Goal: Transaction & Acquisition: Purchase product/service

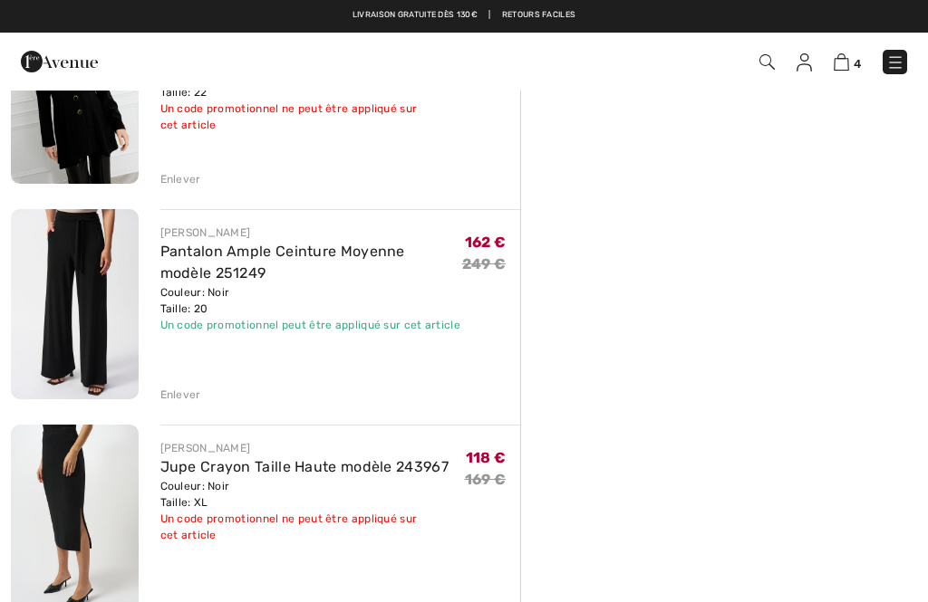
scroll to position [469, 0]
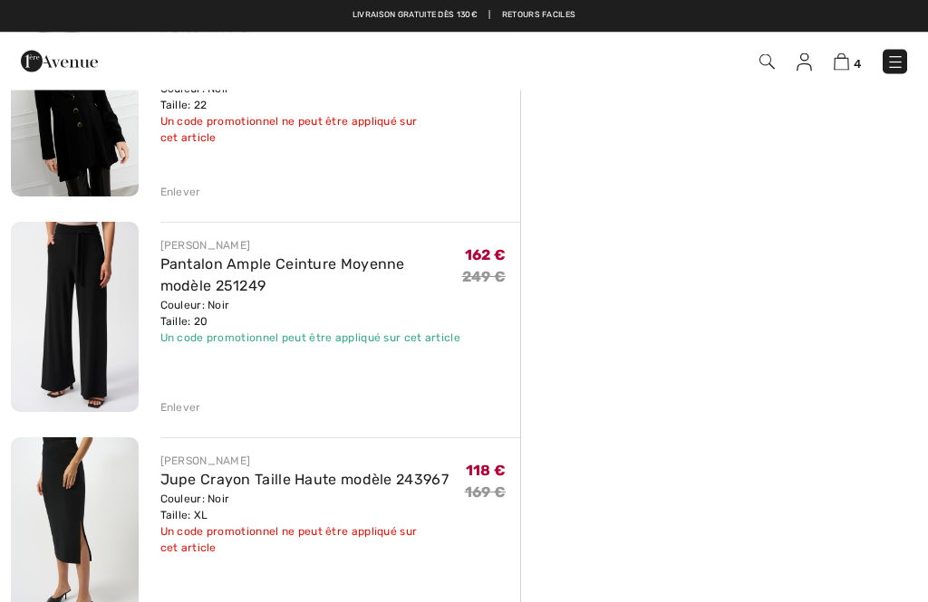
click at [530, 400] on div "Sommaire Description Articles ( 4 ) 884.00 € Code promo -24.30 € Livraison Grat…" at bounding box center [724, 406] width 408 height 1575
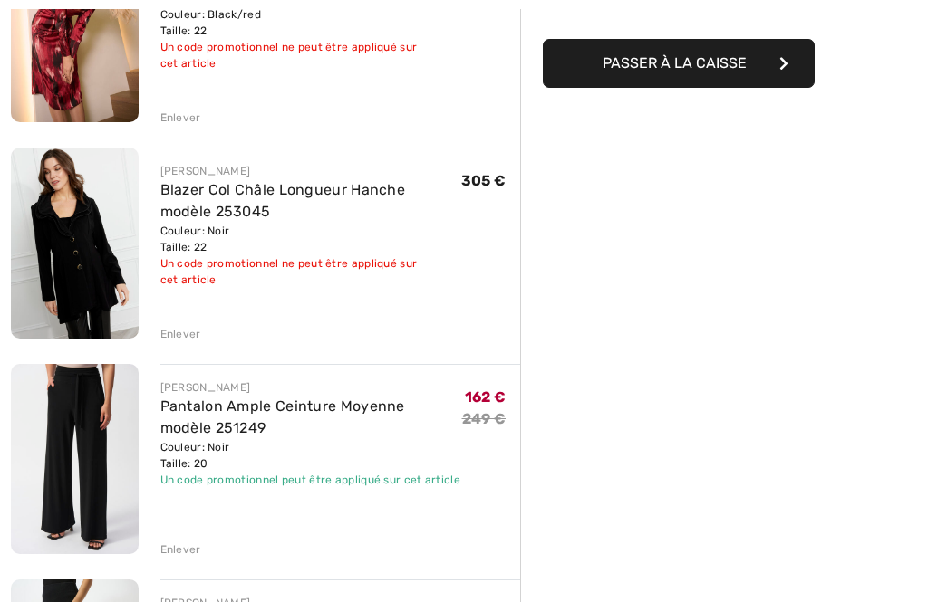
scroll to position [328, 0]
click at [88, 442] on img at bounding box center [75, 459] width 128 height 190
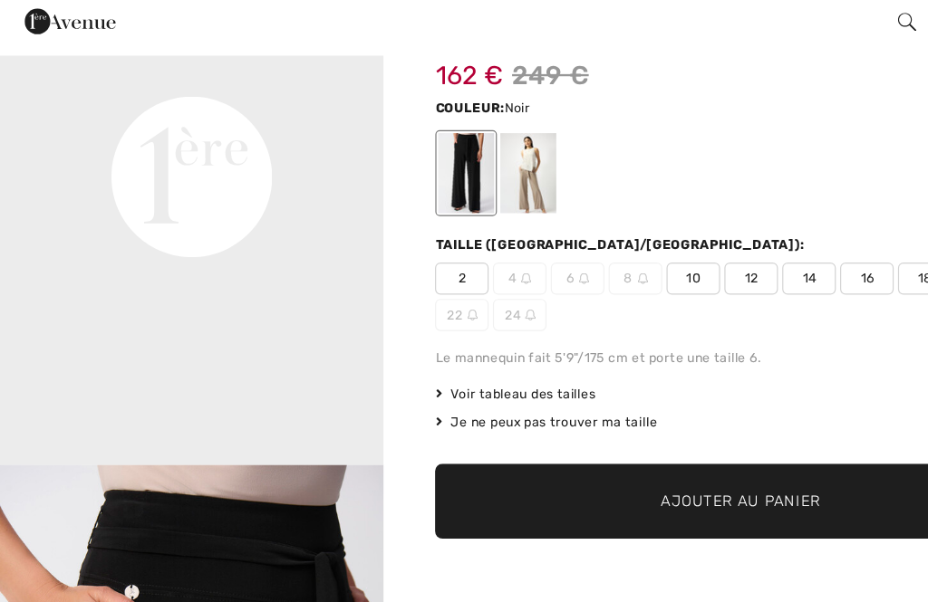
scroll to position [111, 0]
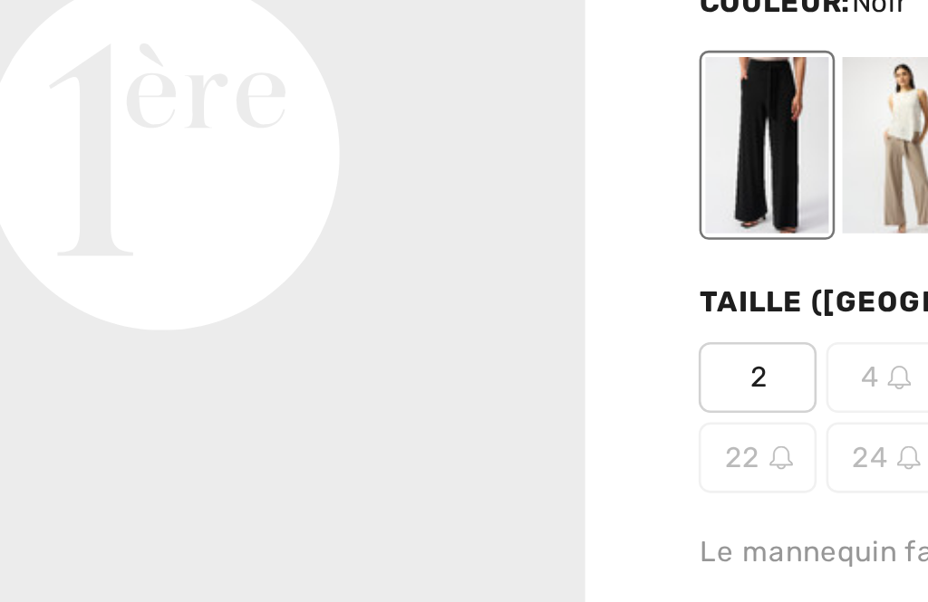
click at [154, 82] on video "Your browser does not support the video tag." at bounding box center [162, 27] width 324 height 162
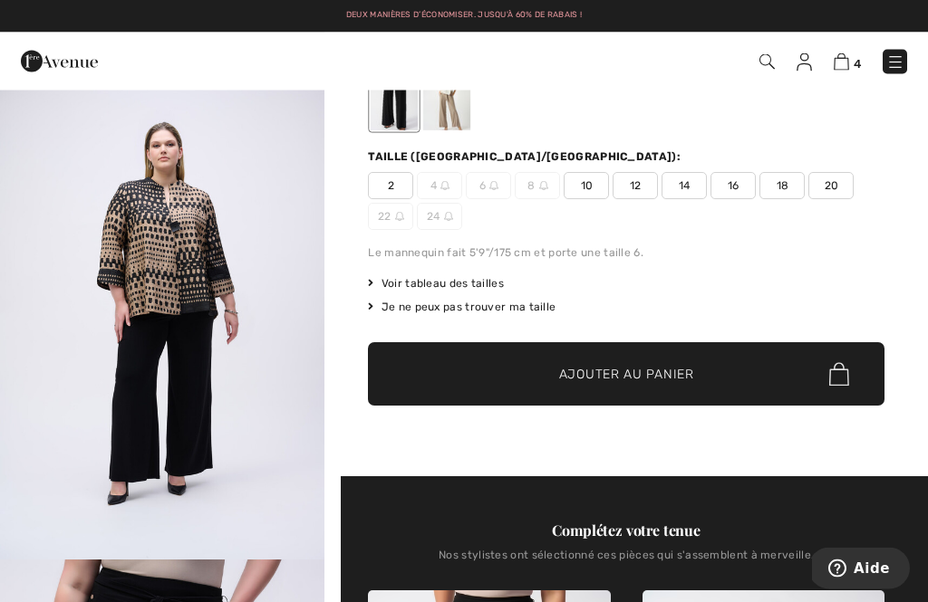
scroll to position [0, 0]
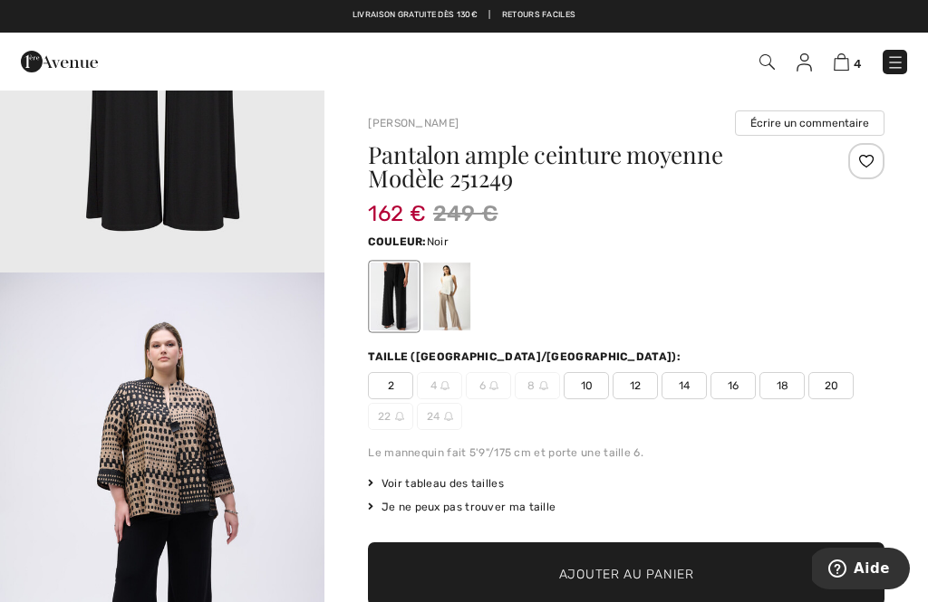
click at [450, 311] on div at bounding box center [446, 297] width 47 height 68
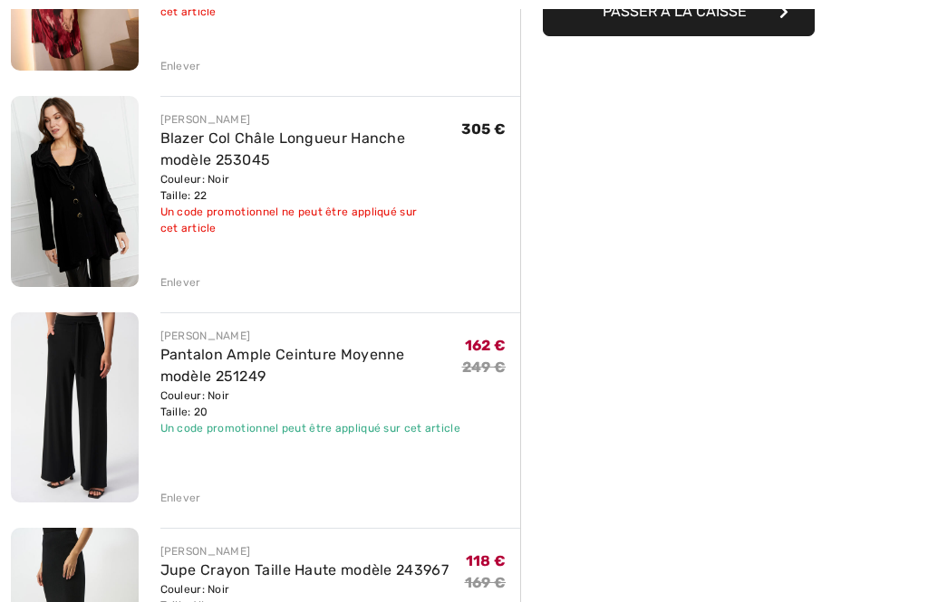
scroll to position [380, 0]
click at [179, 500] on div "Enlever" at bounding box center [180, 498] width 41 height 16
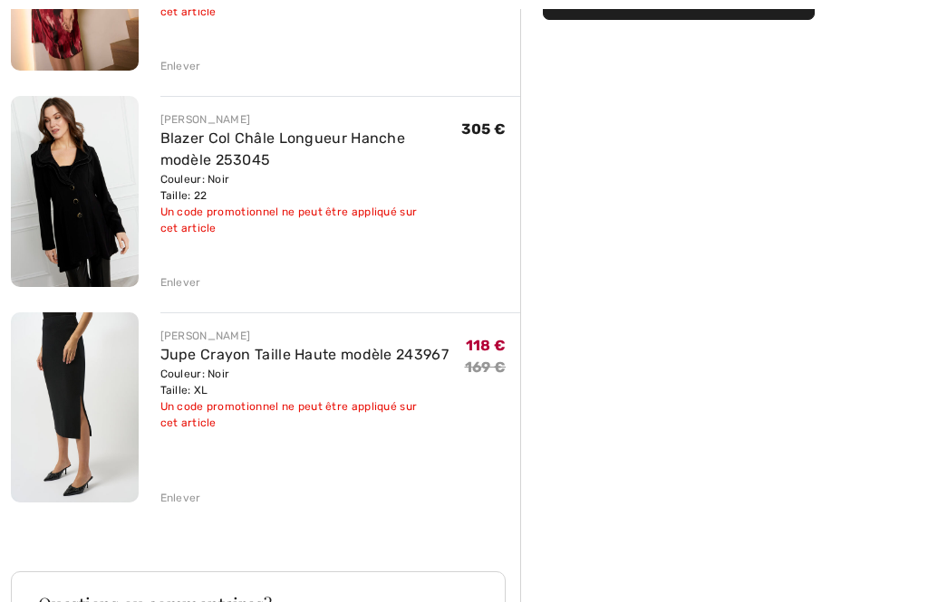
click at [179, 500] on div "Enlever" at bounding box center [180, 498] width 41 height 16
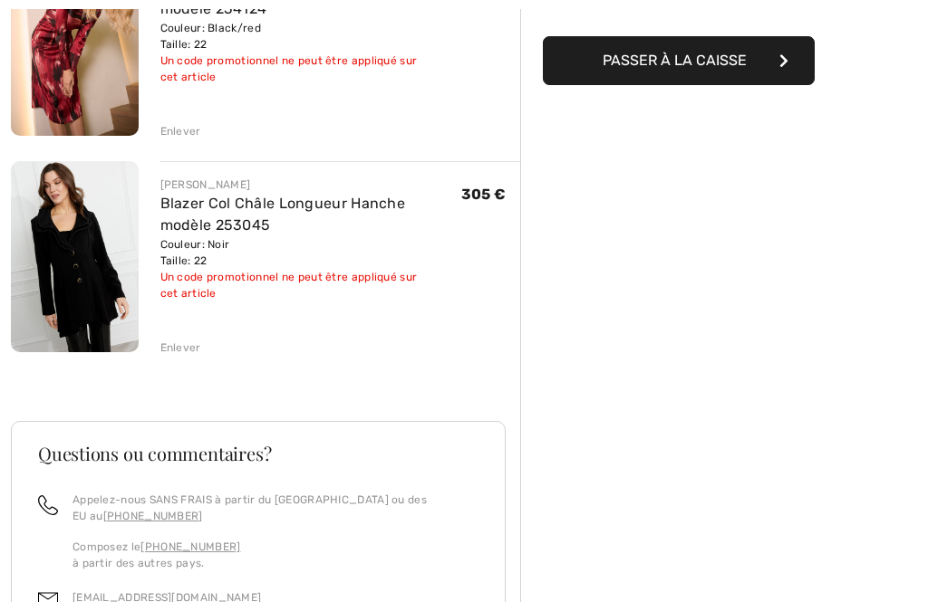
scroll to position [314, 0]
click at [75, 254] on img at bounding box center [75, 256] width 128 height 191
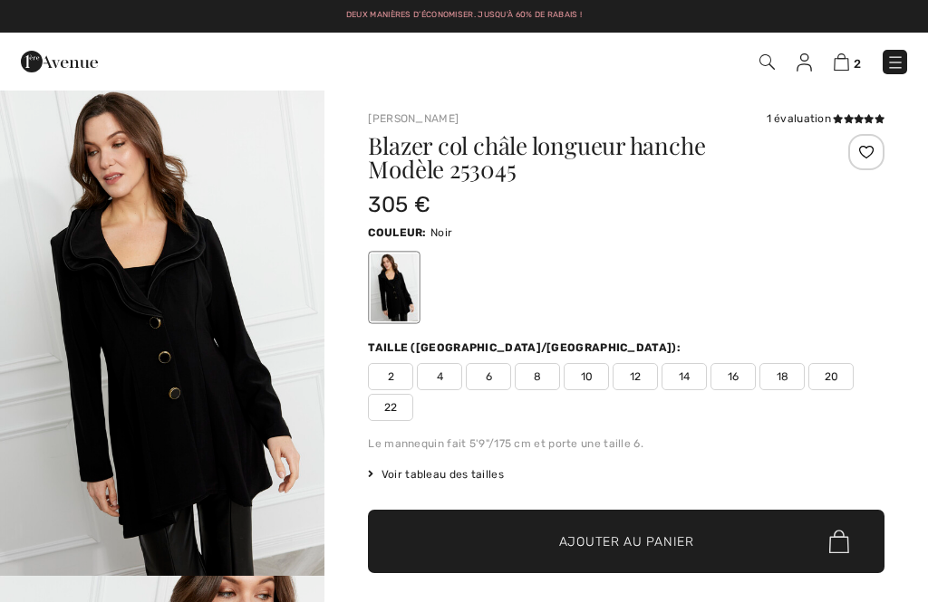
checkbox input "true"
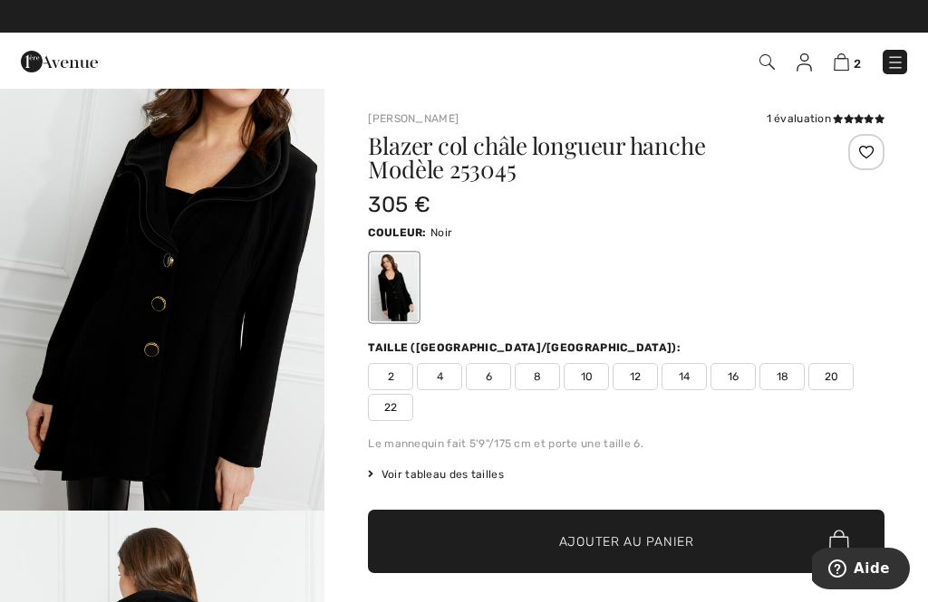
scroll to position [554, 0]
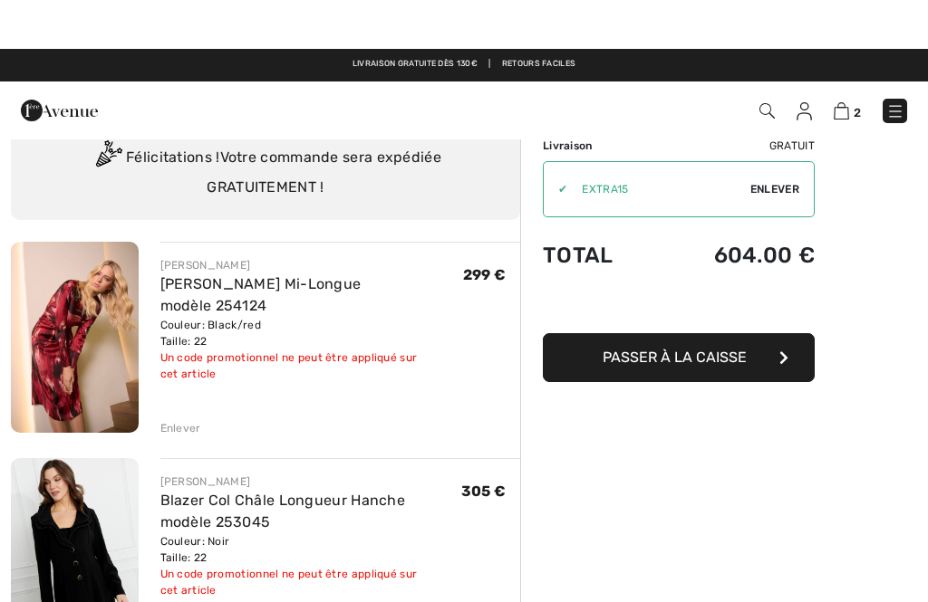
scroll to position [16, 0]
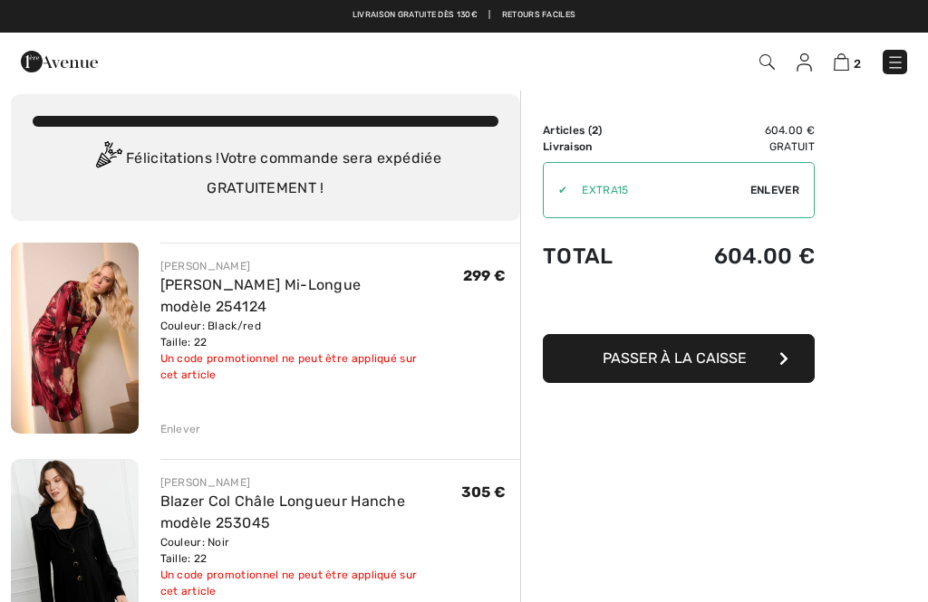
click at [95, 343] on img at bounding box center [75, 338] width 128 height 191
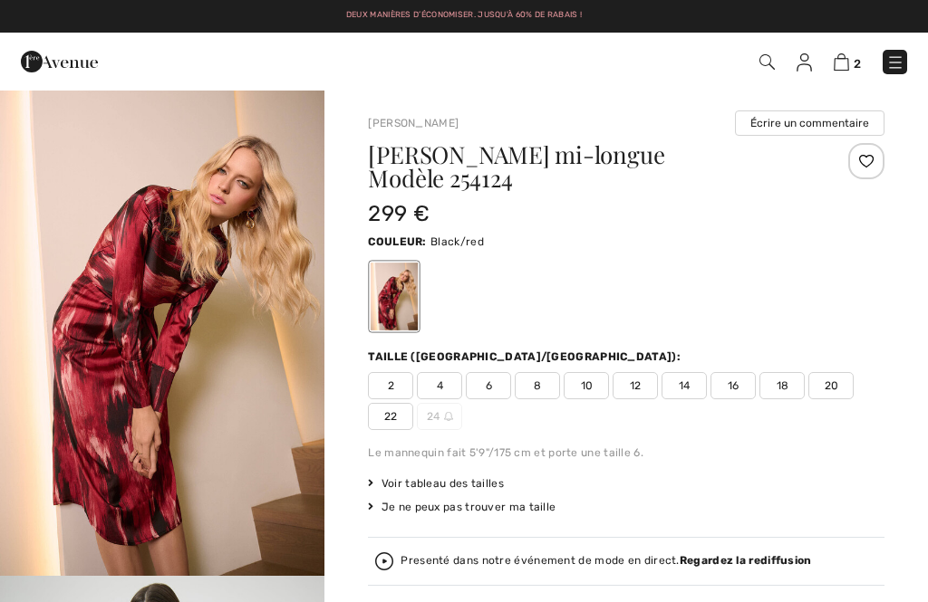
checkbox input "true"
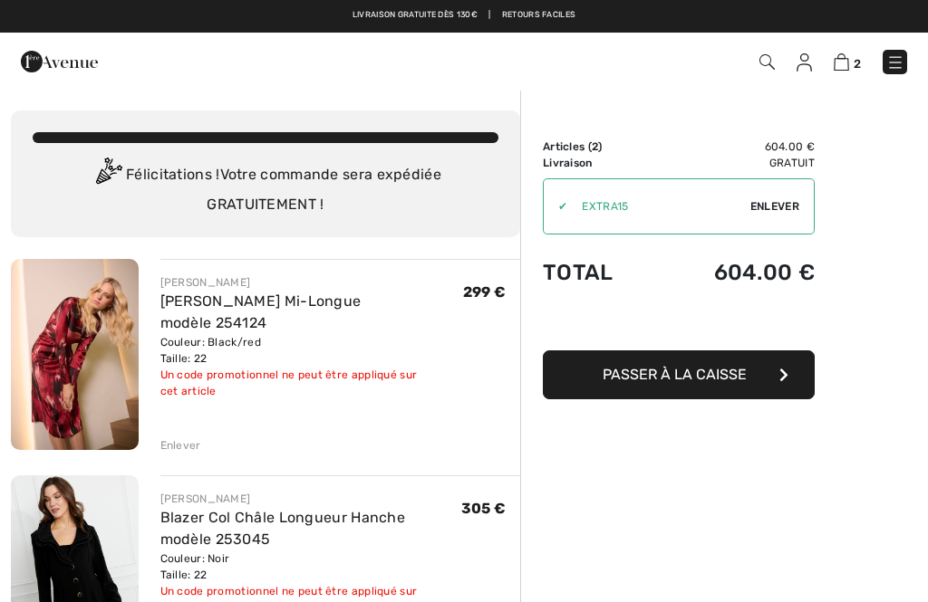
scroll to position [74, 0]
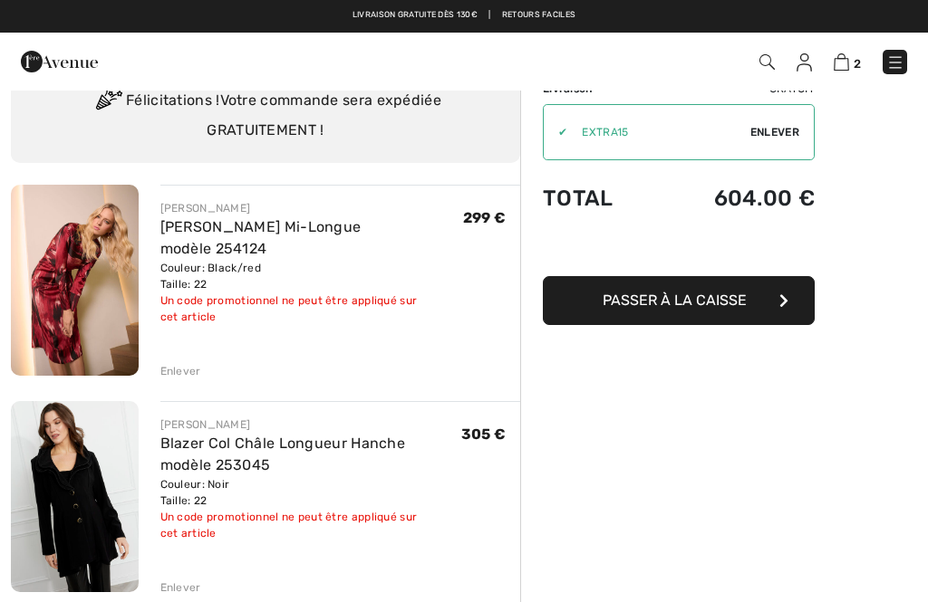
checkbox input "true"
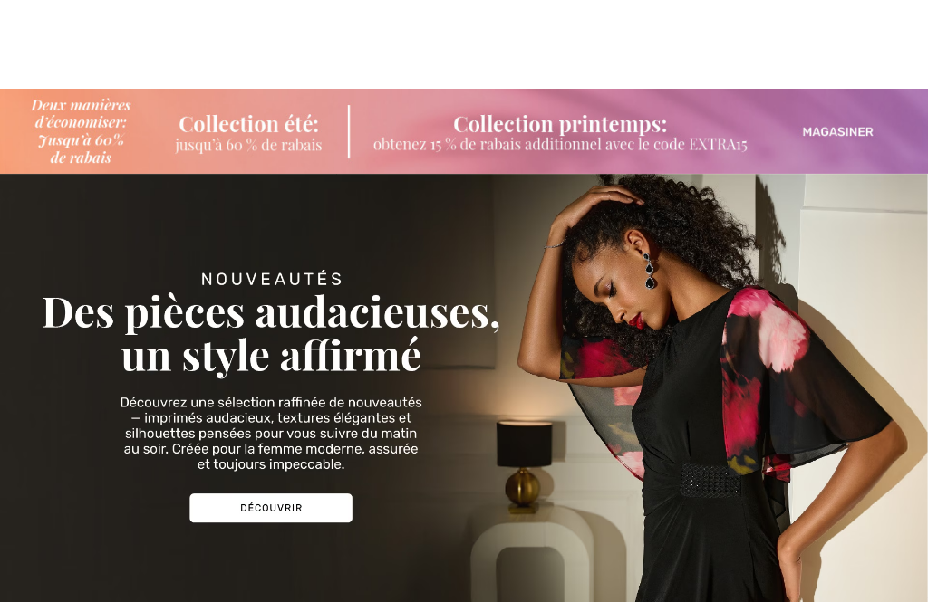
checkbox input "true"
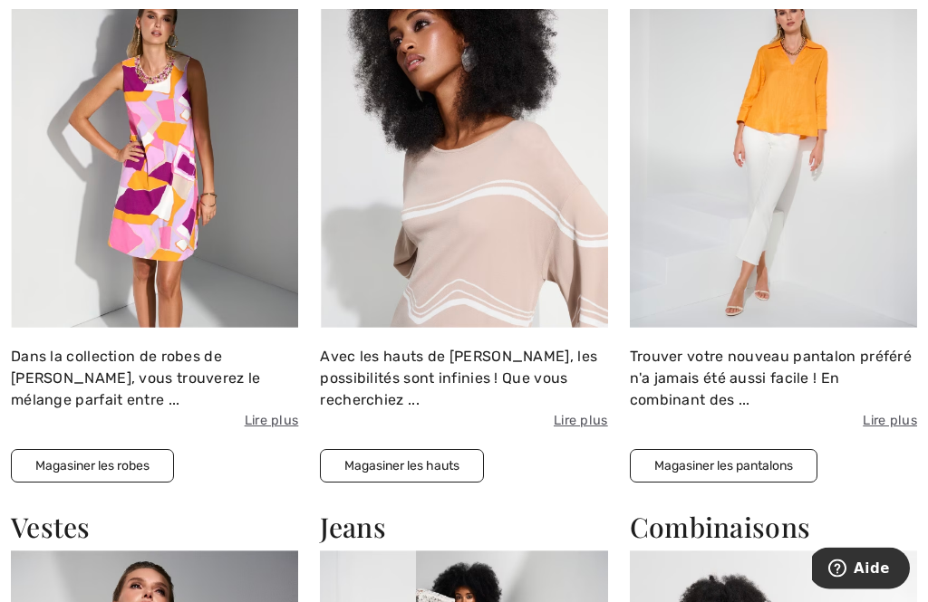
scroll to position [1442, 0]
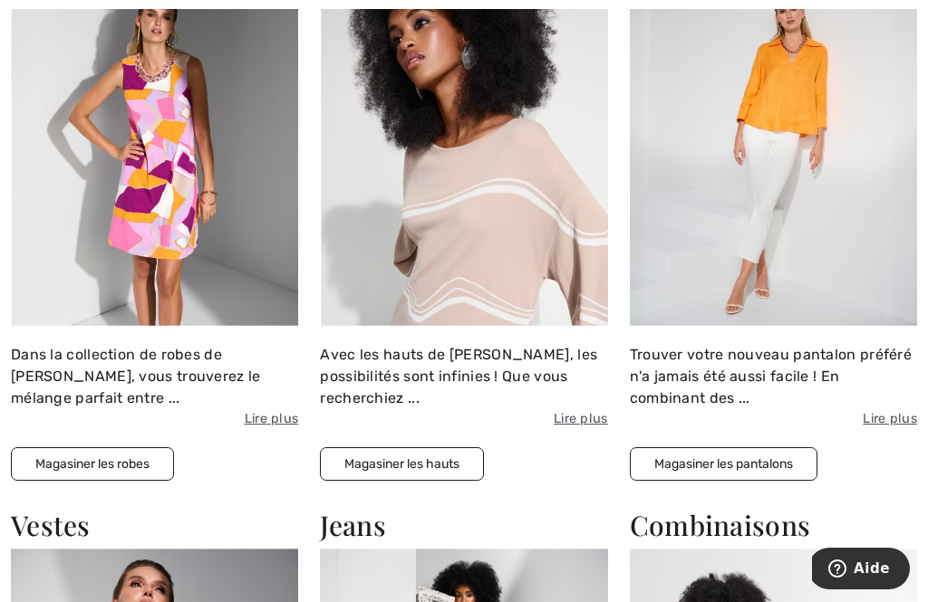
click at [90, 468] on button "Magasiner les robes" at bounding box center [92, 465] width 163 height 34
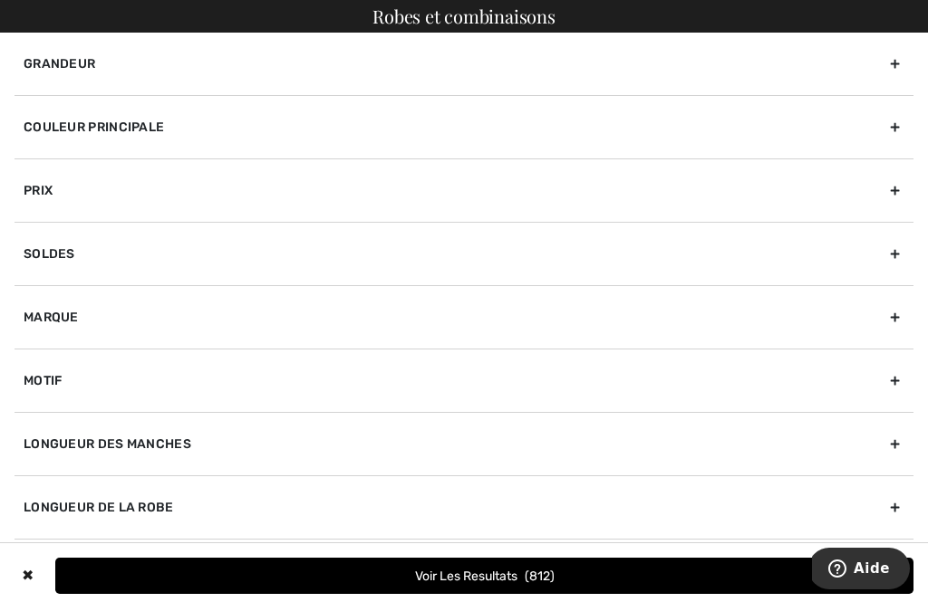
click at [75, 314] on div "Marque" at bounding box center [463, 316] width 899 height 63
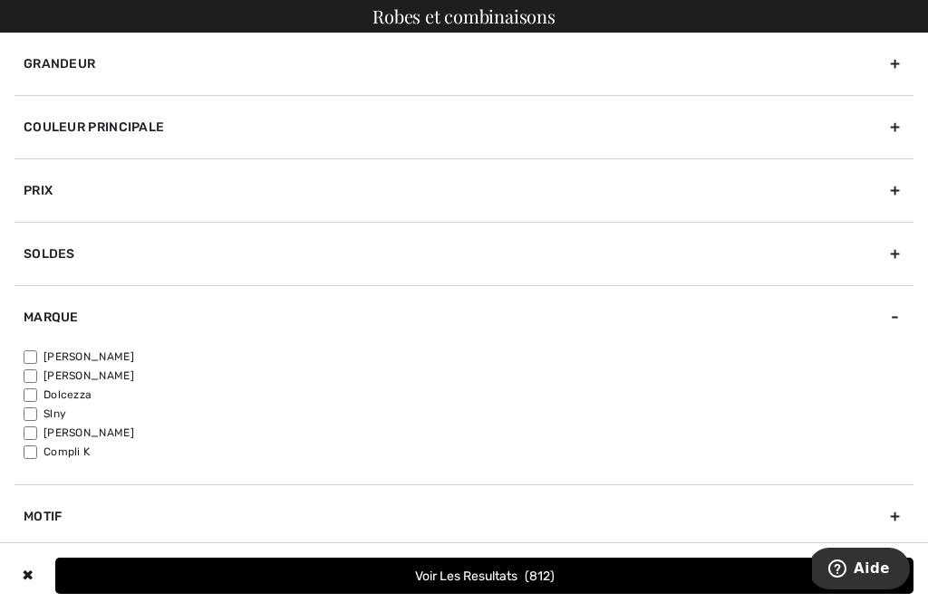
click at [33, 351] on input"] "[PERSON_NAME]" at bounding box center [31, 358] width 14 height 14
checkbox input"] "true"
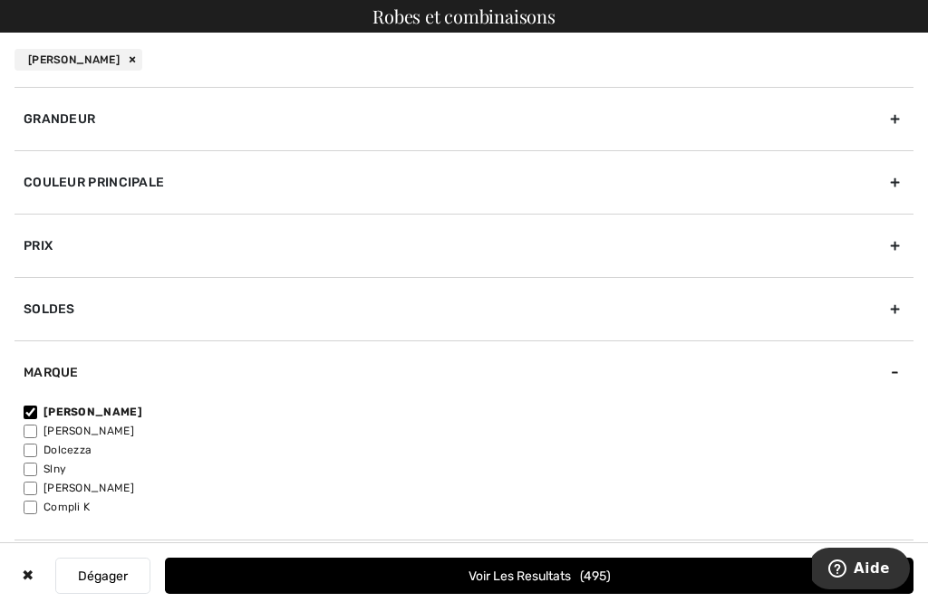
click at [68, 133] on div "Grandeur" at bounding box center [463, 118] width 899 height 63
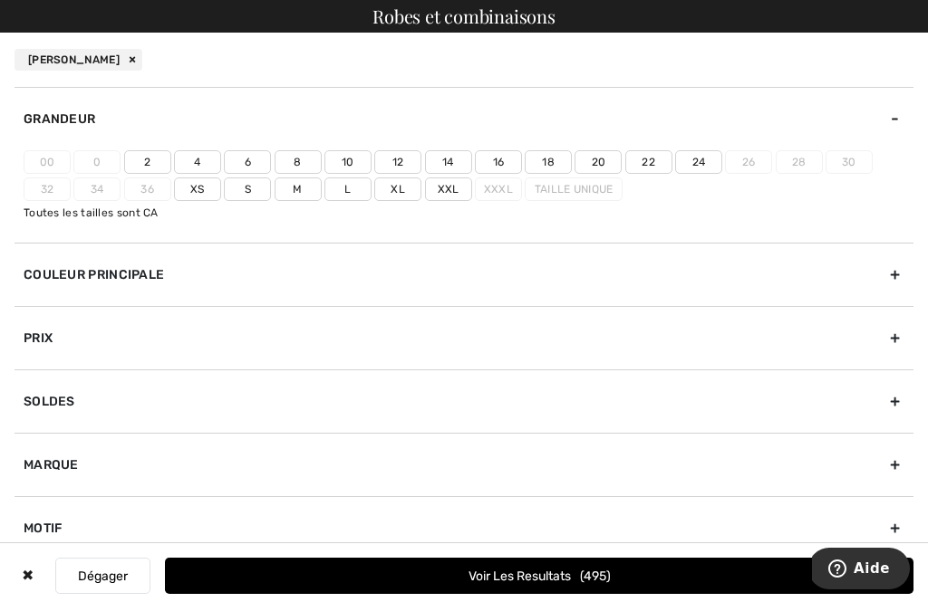
click at [454, 186] on label "Xxl" at bounding box center [448, 190] width 47 height 24
click at [0, 0] on input"] "Xxl" at bounding box center [0, 0] width 0 height 0
click at [653, 156] on label "22" at bounding box center [648, 162] width 47 height 24
click at [0, 0] on input"] "22" at bounding box center [0, 0] width 0 height 0
click at [515, 571] on button "Voir les resultats 258" at bounding box center [539, 576] width 748 height 36
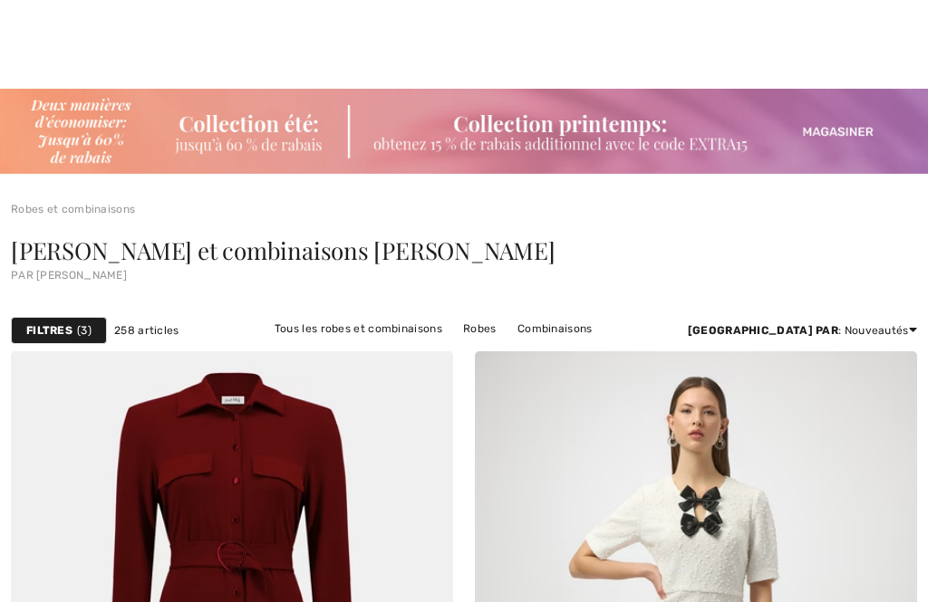
checkbox input "true"
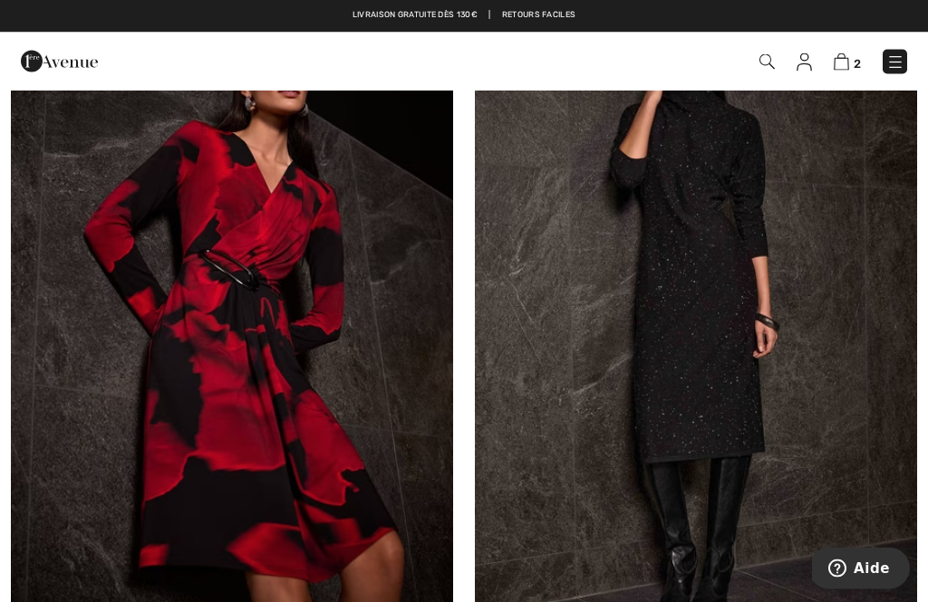
scroll to position [7972, 0]
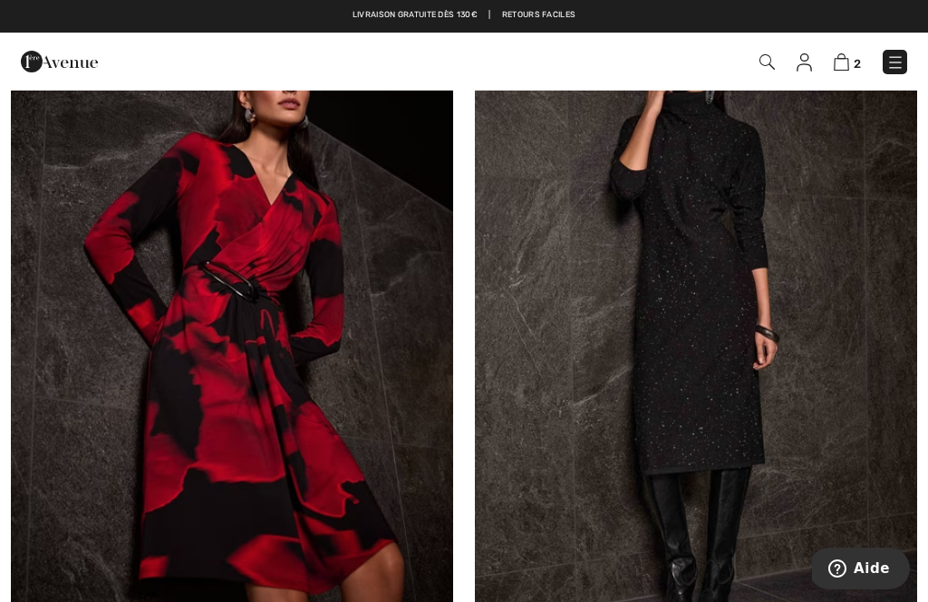
click at [705, 292] on img at bounding box center [696, 325] width 442 height 663
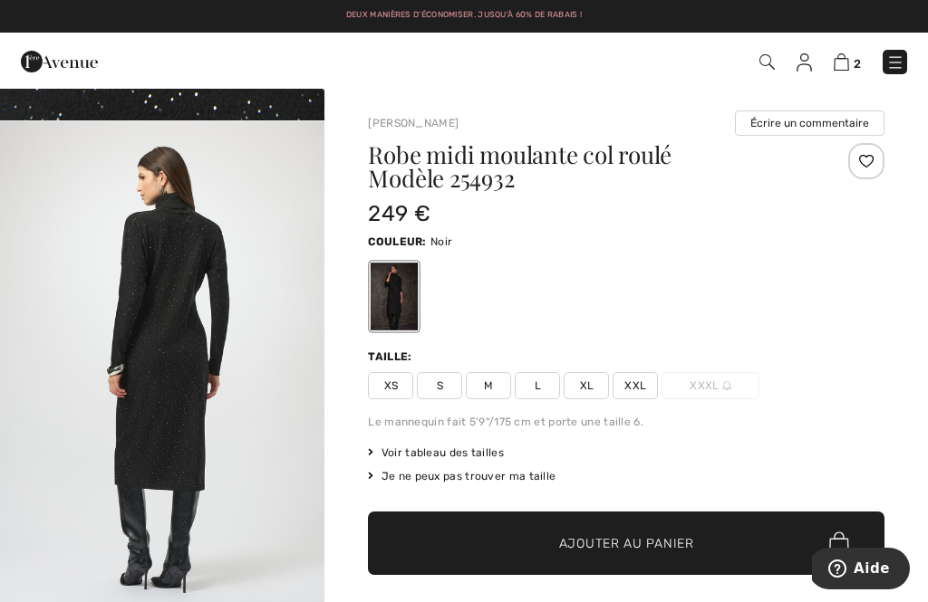
scroll to position [2461, 0]
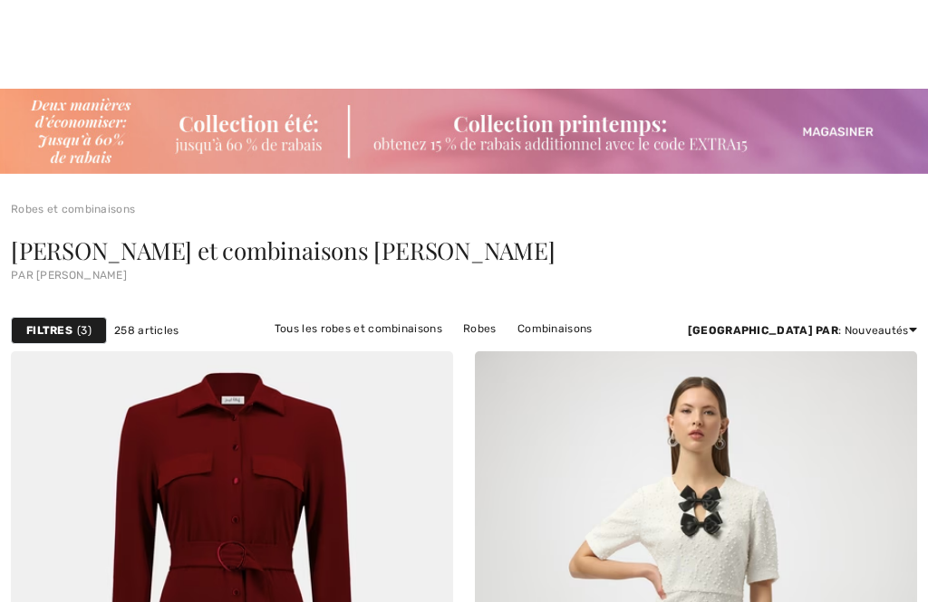
checkbox input "true"
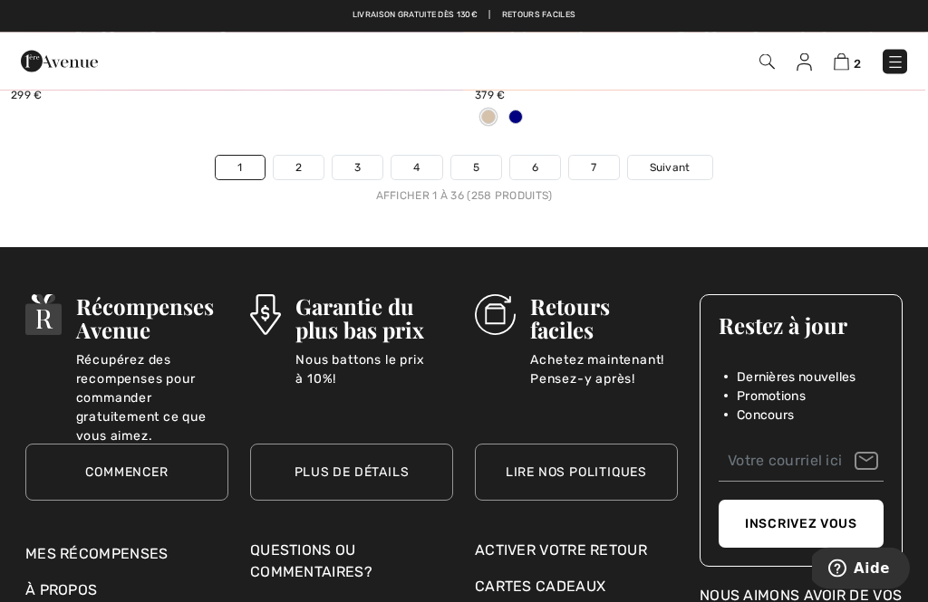
scroll to position [14003, 0]
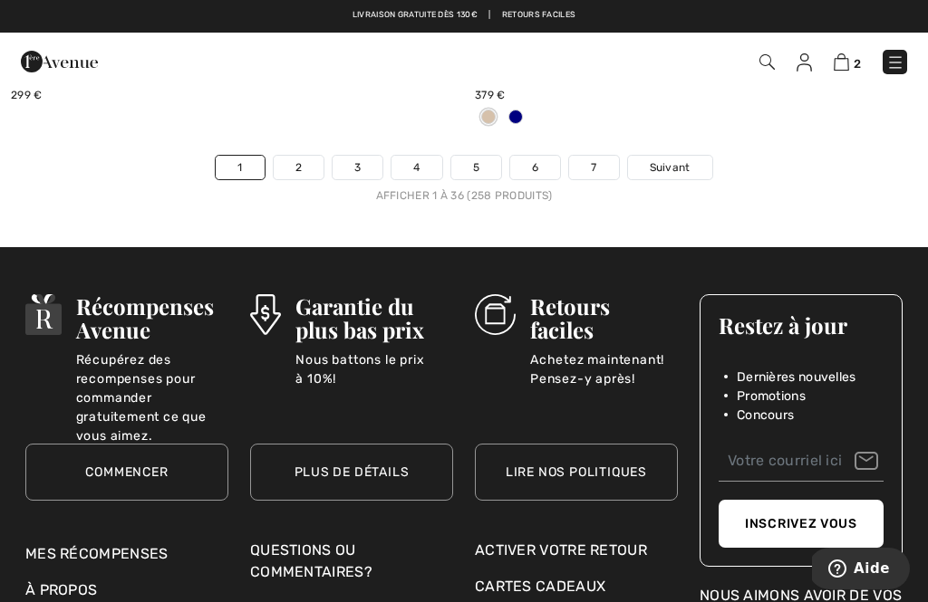
click at [685, 159] on span "Suivant" at bounding box center [670, 167] width 41 height 16
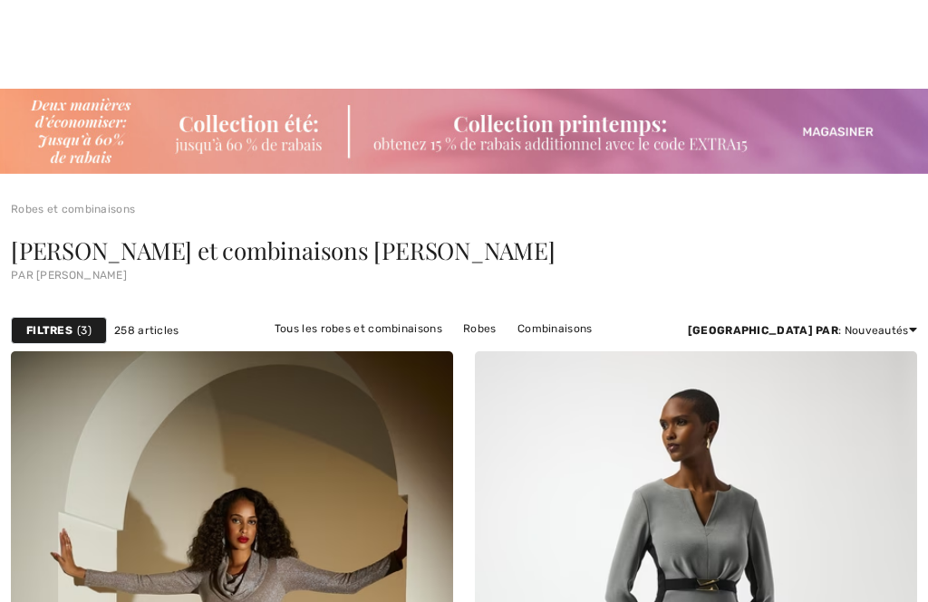
scroll to position [895, 0]
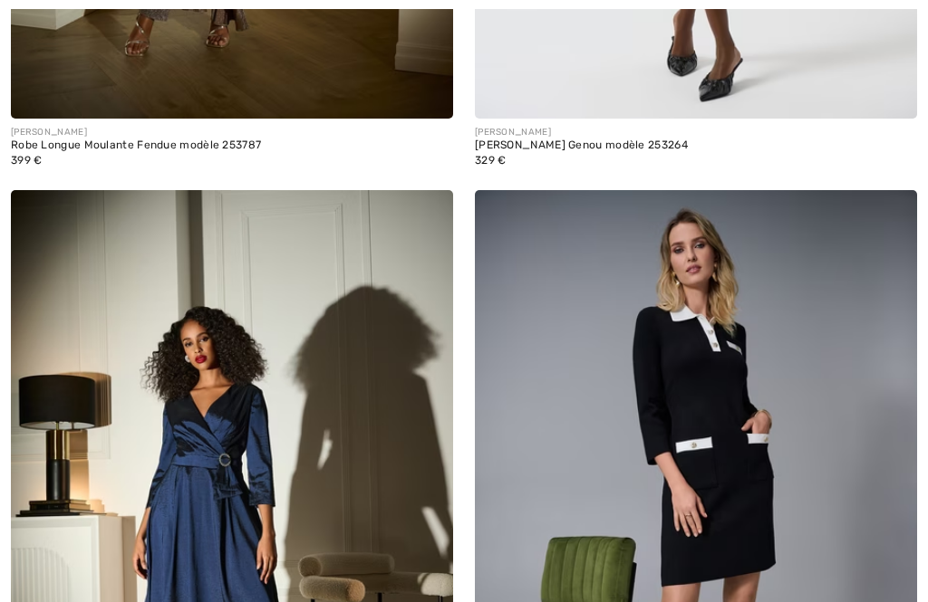
checkbox input "true"
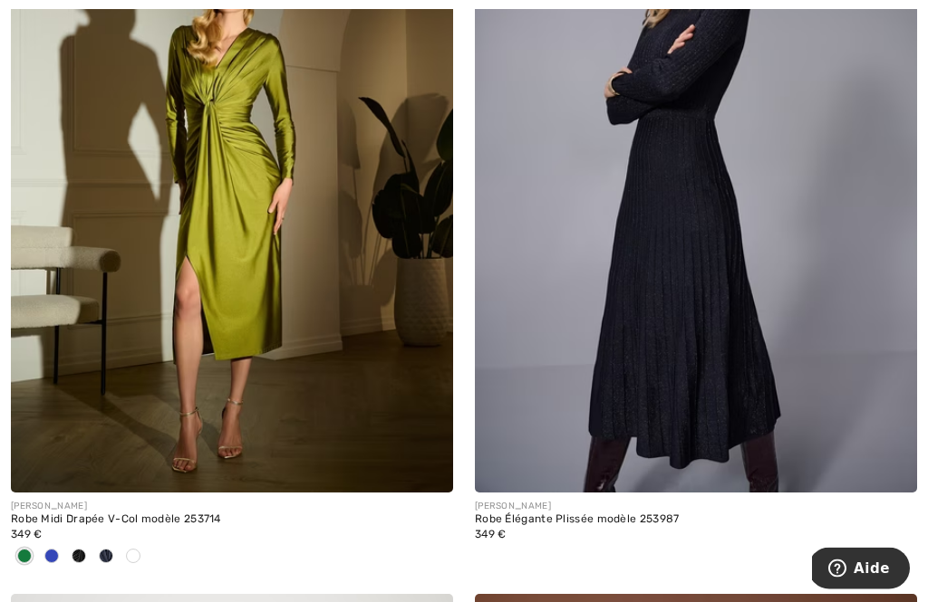
scroll to position [2758, 0]
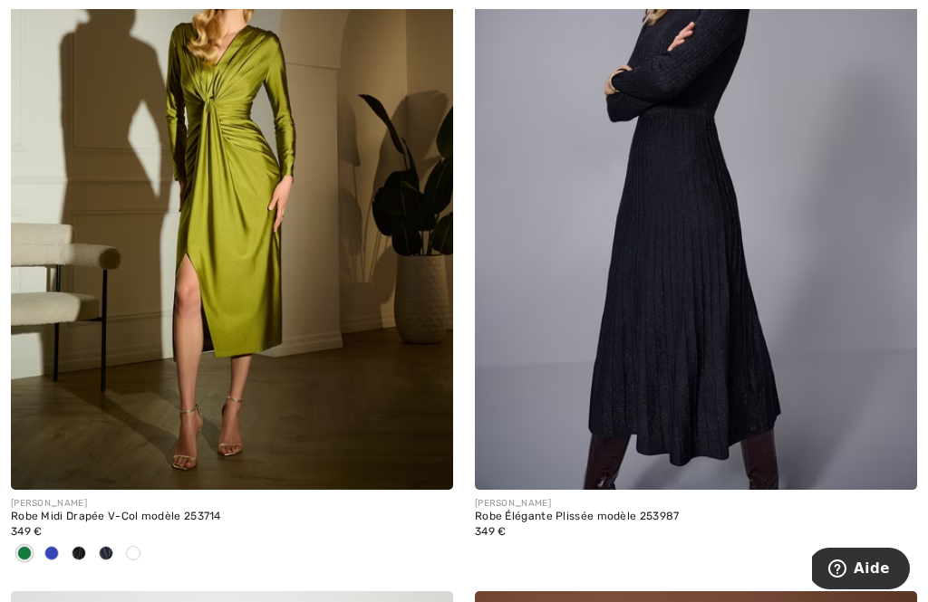
click at [707, 242] on img at bounding box center [696, 158] width 442 height 663
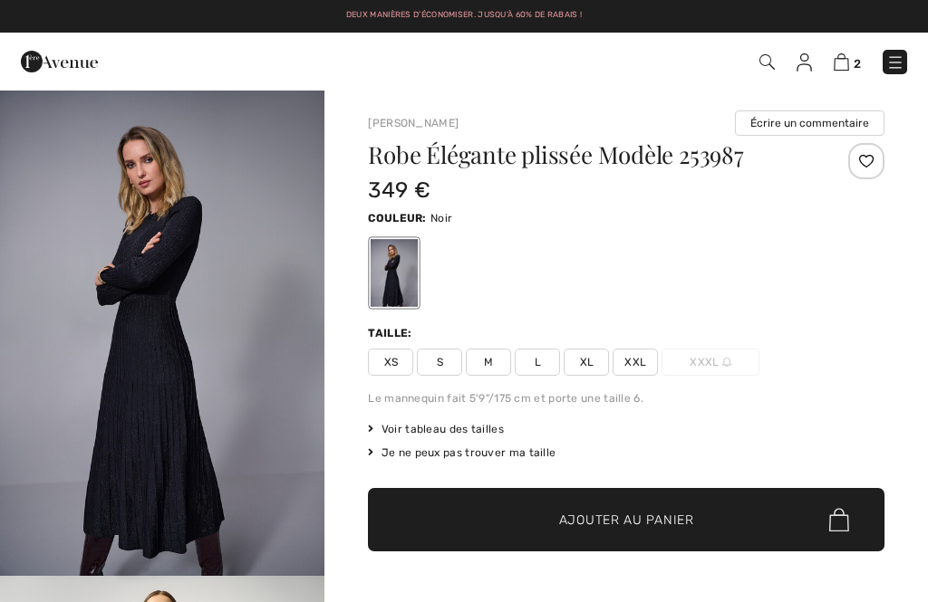
checkbox input "true"
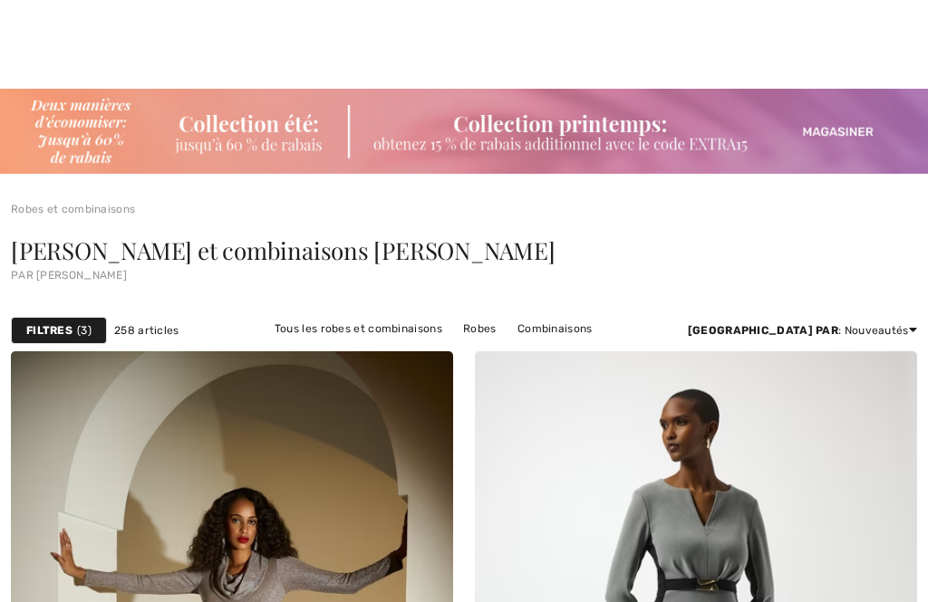
checkbox input "true"
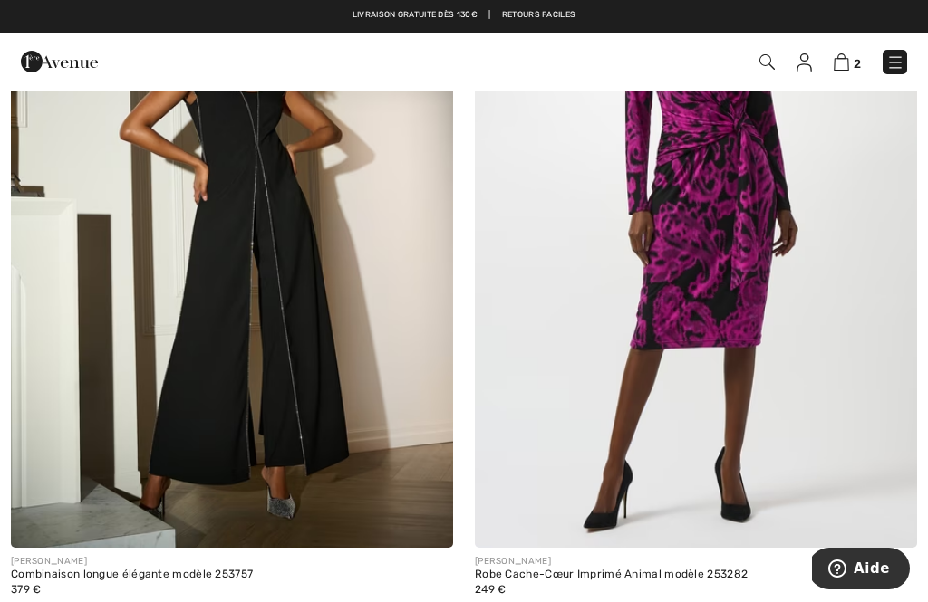
scroll to position [11228, 0]
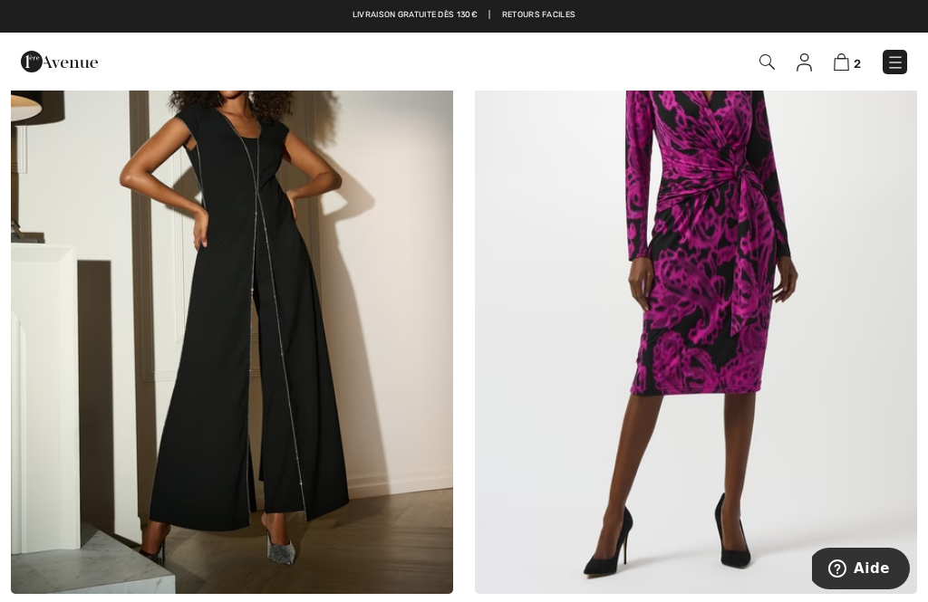
click at [735, 230] on img at bounding box center [696, 262] width 442 height 663
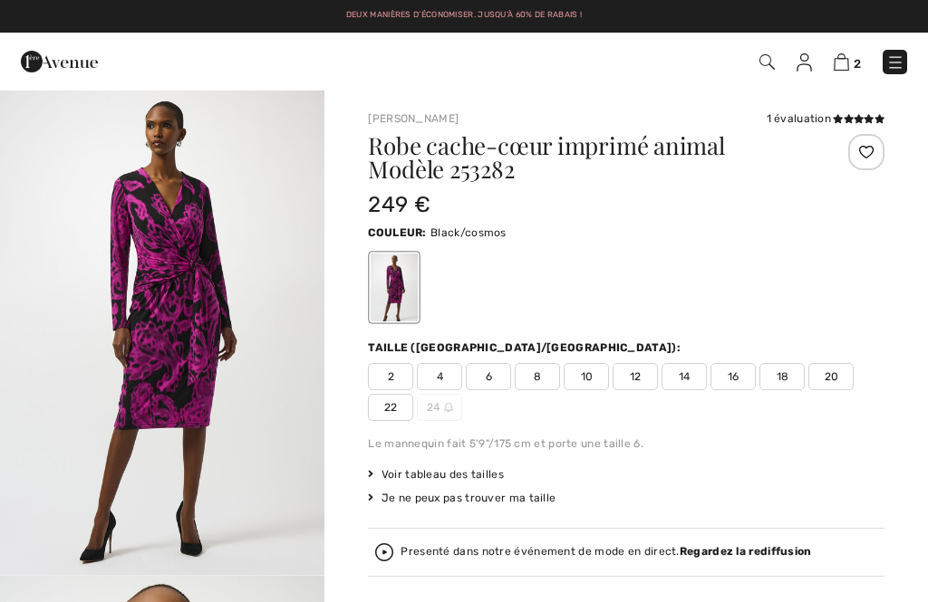
checkbox input "true"
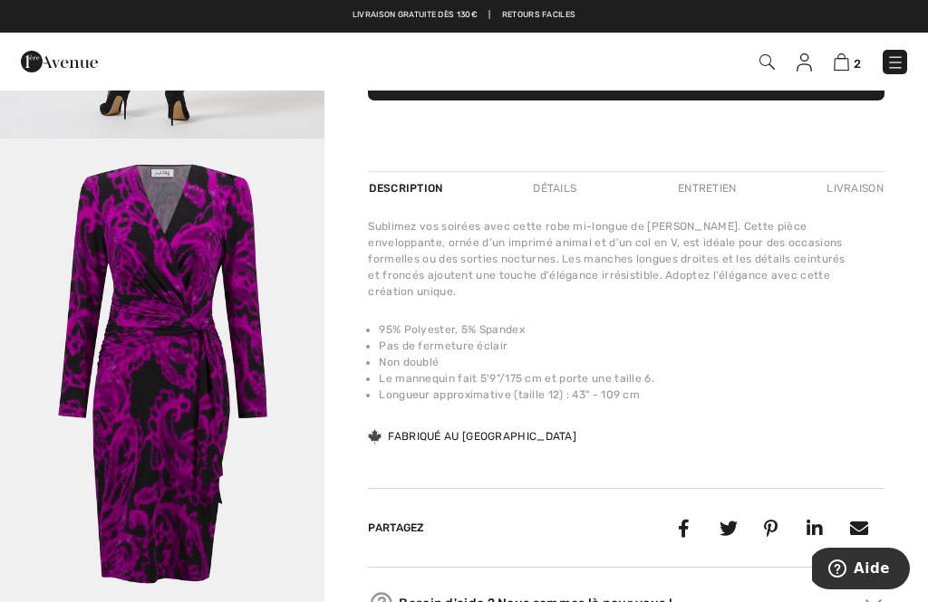
scroll to position [566, 0]
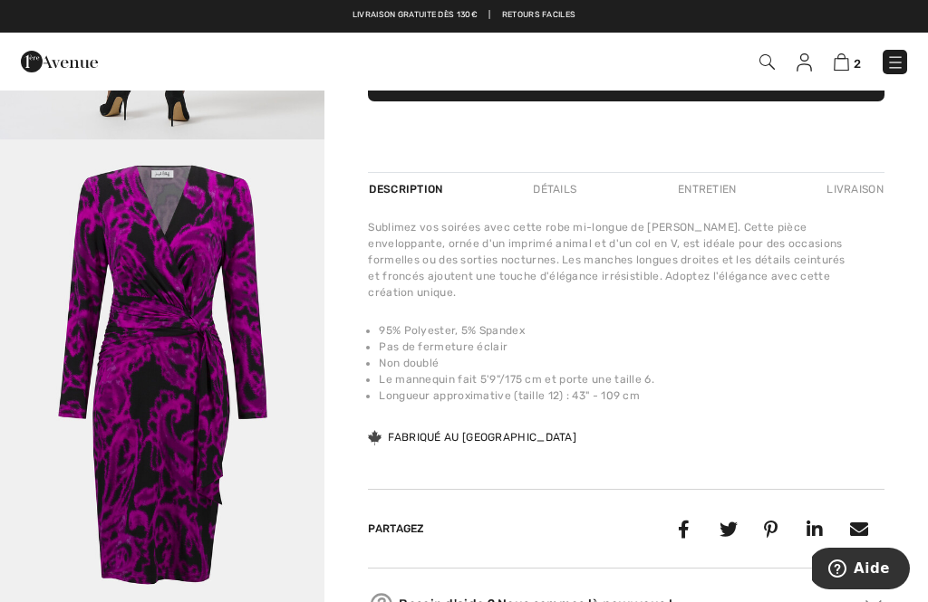
click at [859, 57] on span "2" at bounding box center [856, 64] width 7 height 14
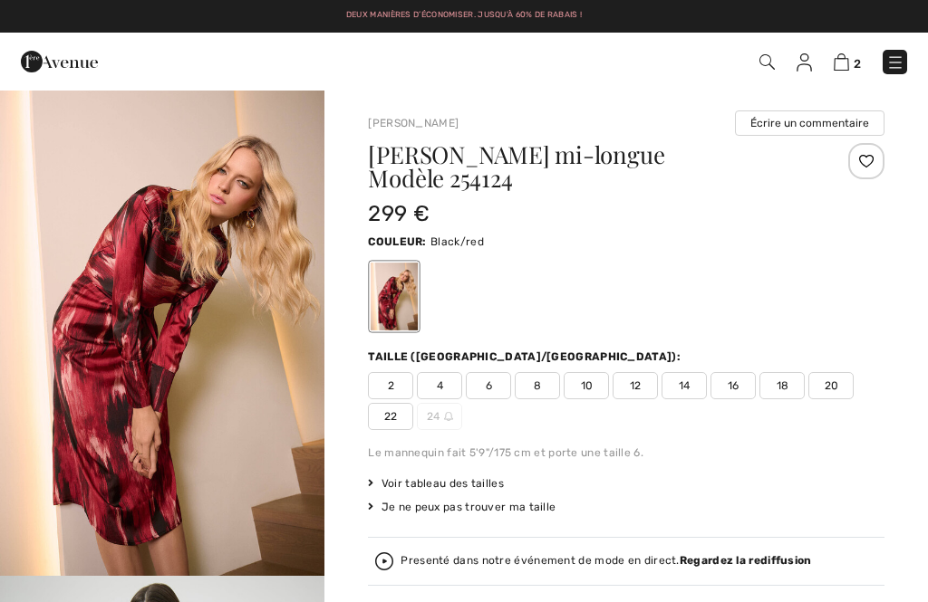
checkbox input "true"
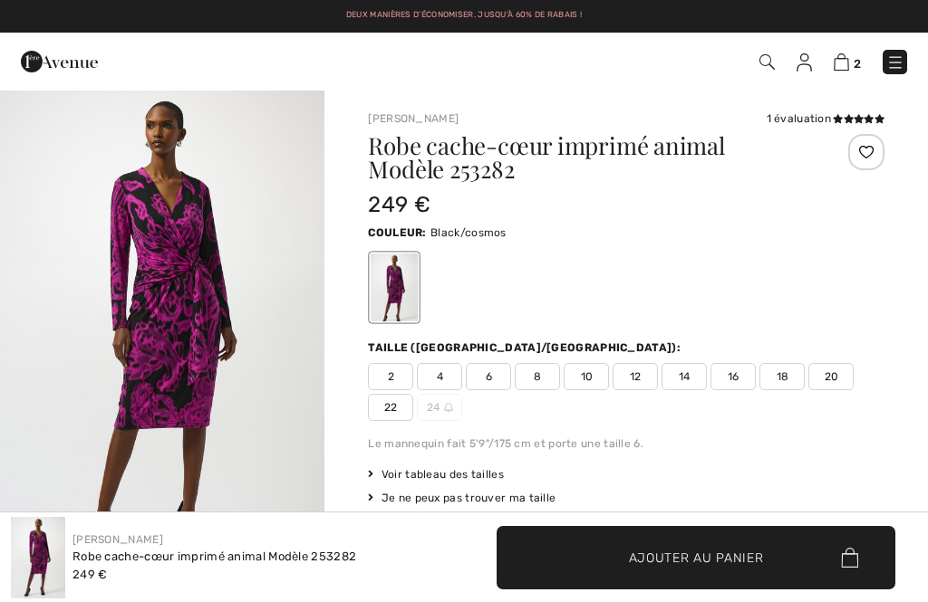
checkbox input "true"
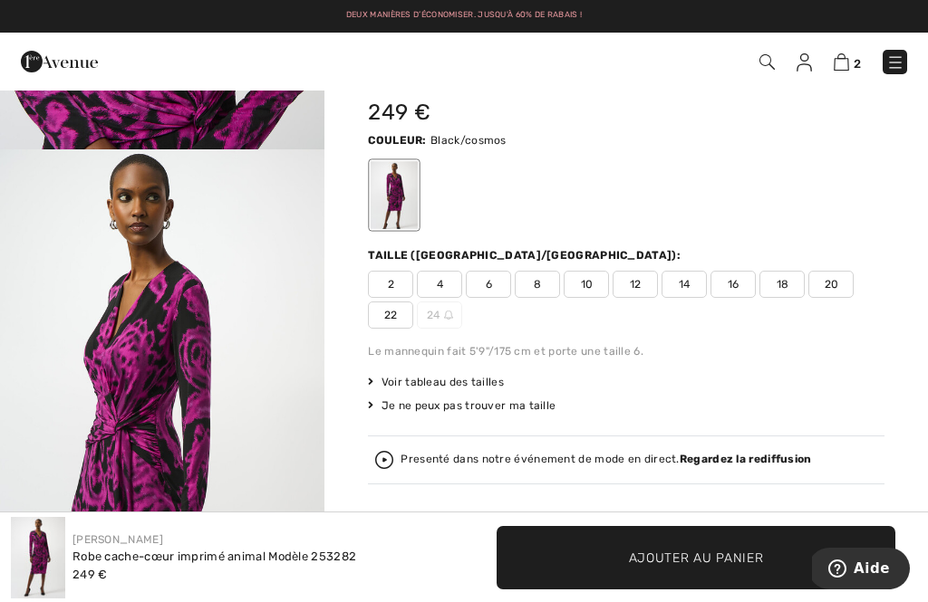
scroll to position [93, 0]
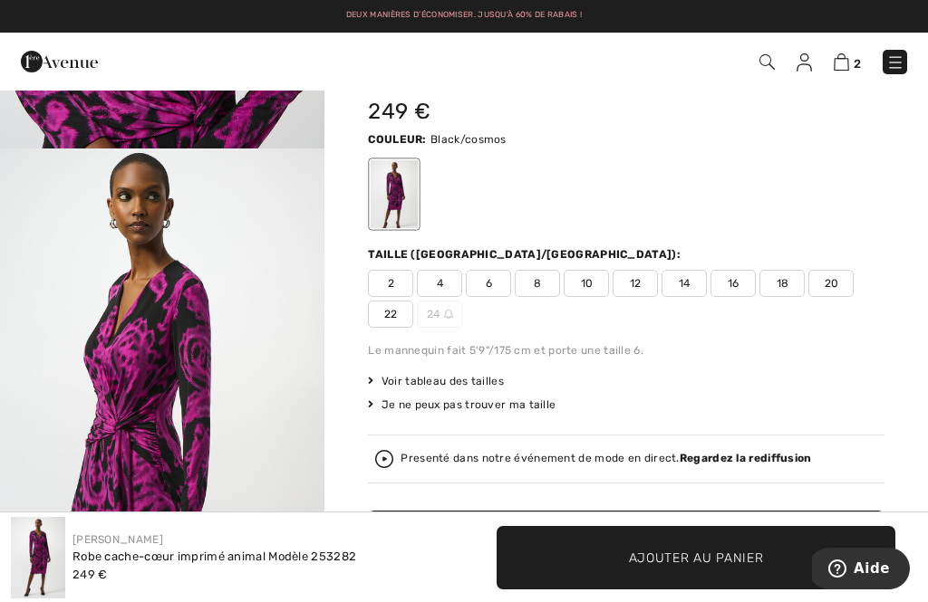
click at [396, 320] on span "22" at bounding box center [390, 314] width 45 height 27
click at [583, 554] on span "✔ Ajouté au panier Ajouter au panier" at bounding box center [695, 557] width 399 height 63
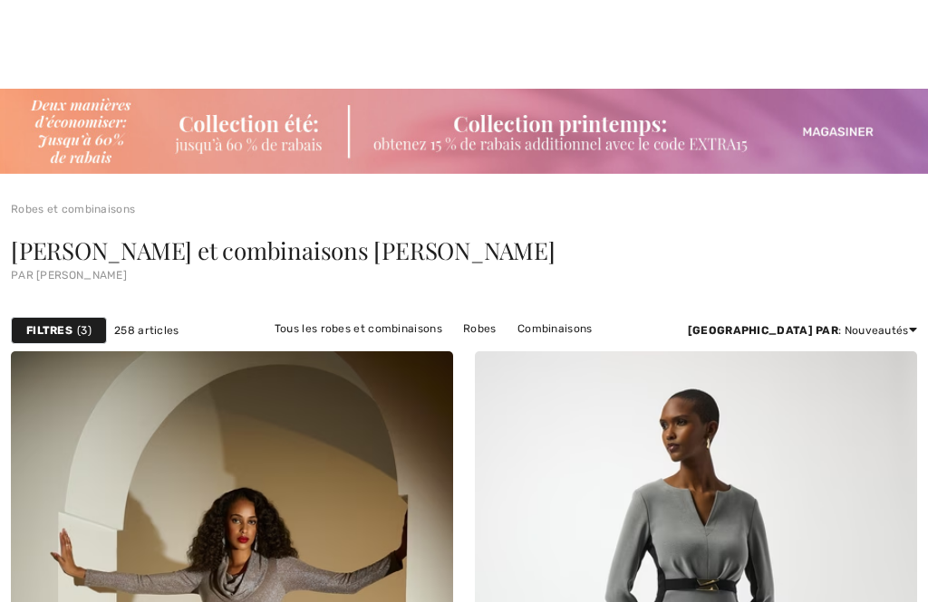
checkbox input "true"
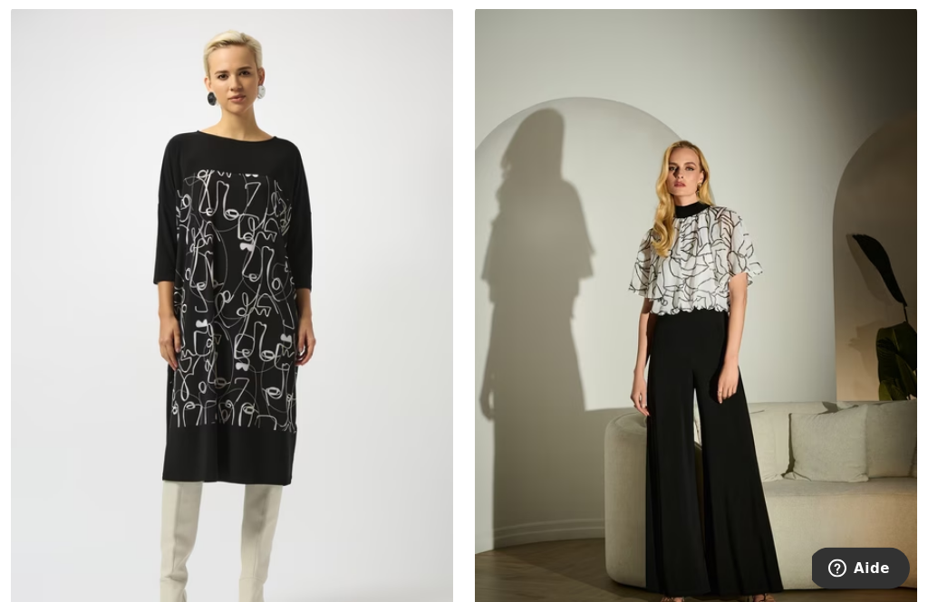
scroll to position [13357, 0]
click at [253, 341] on img at bounding box center [232, 337] width 442 height 663
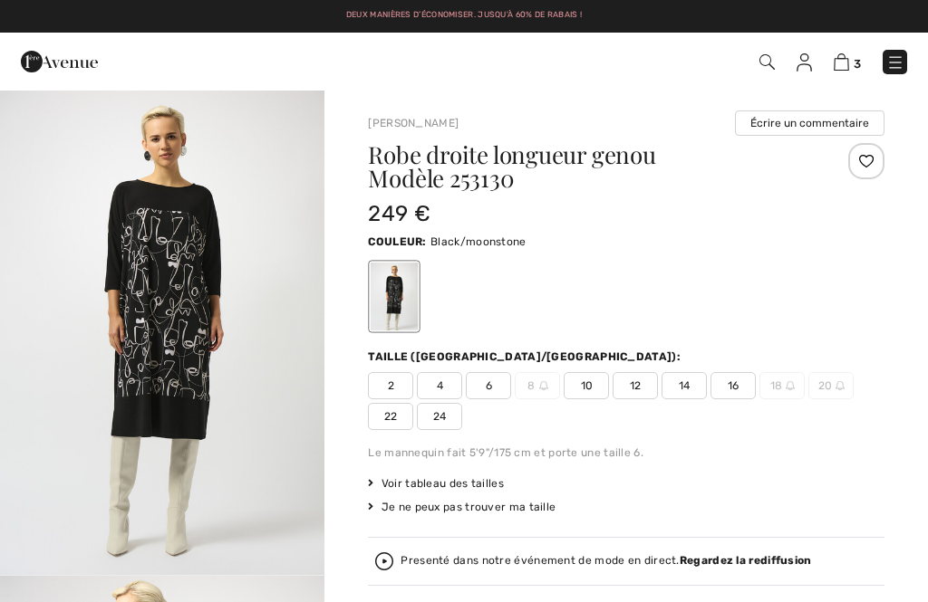
checkbox input "true"
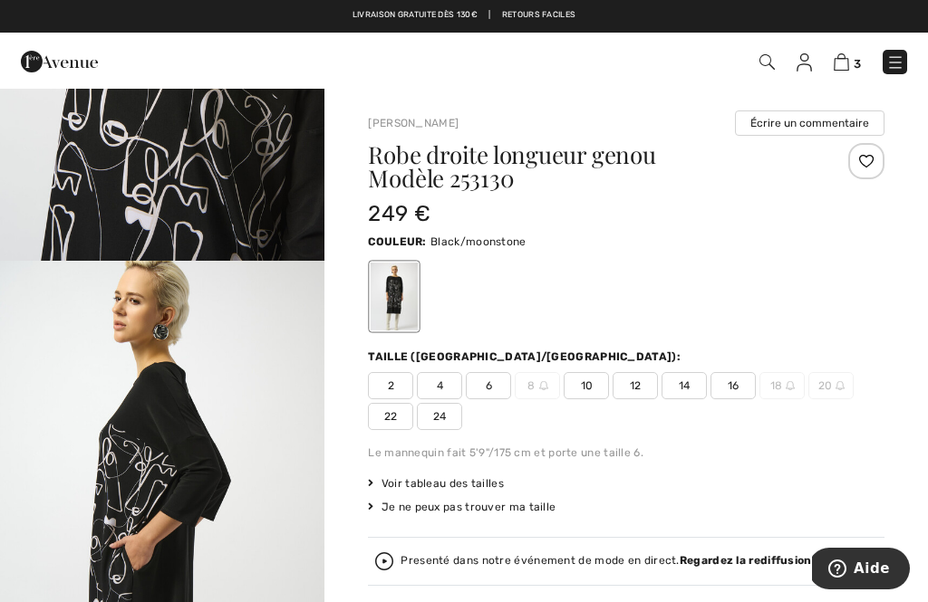
scroll to position [1873, 0]
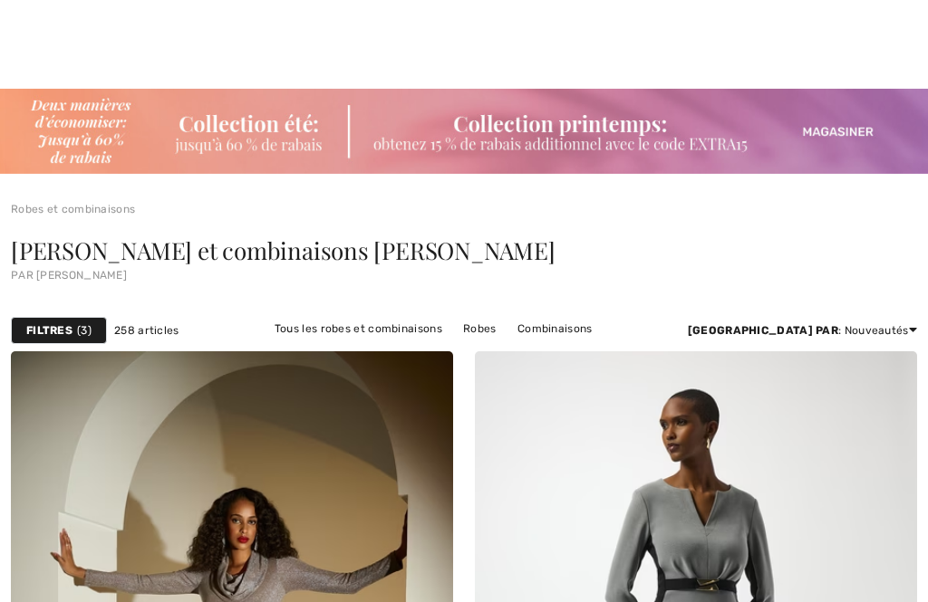
checkbox input "true"
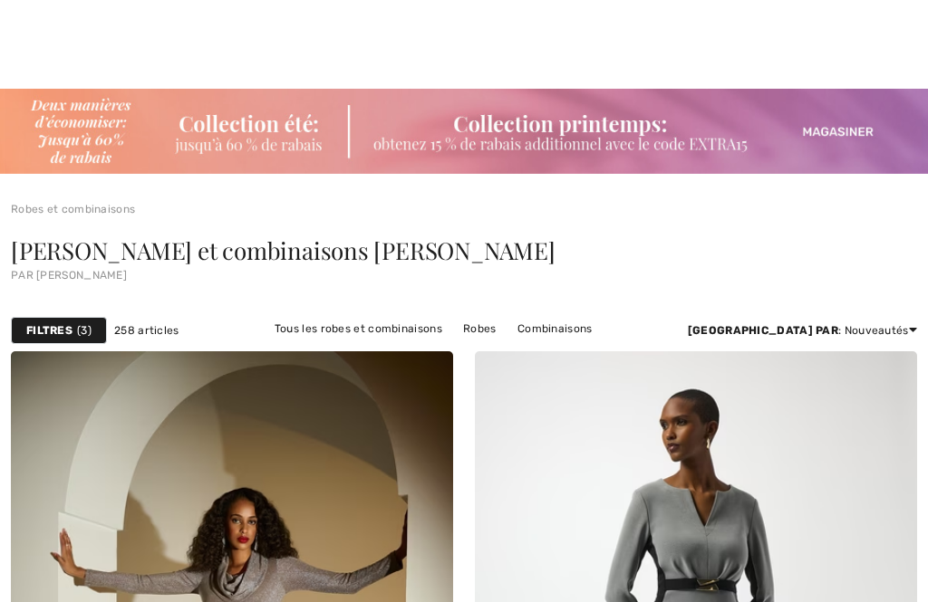
scroll to position [13945, 0]
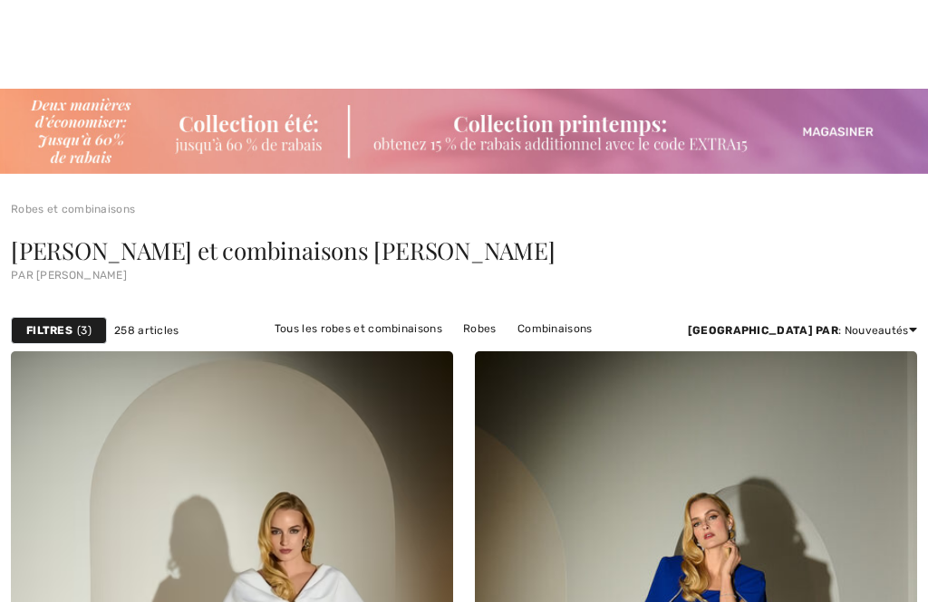
checkbox input "true"
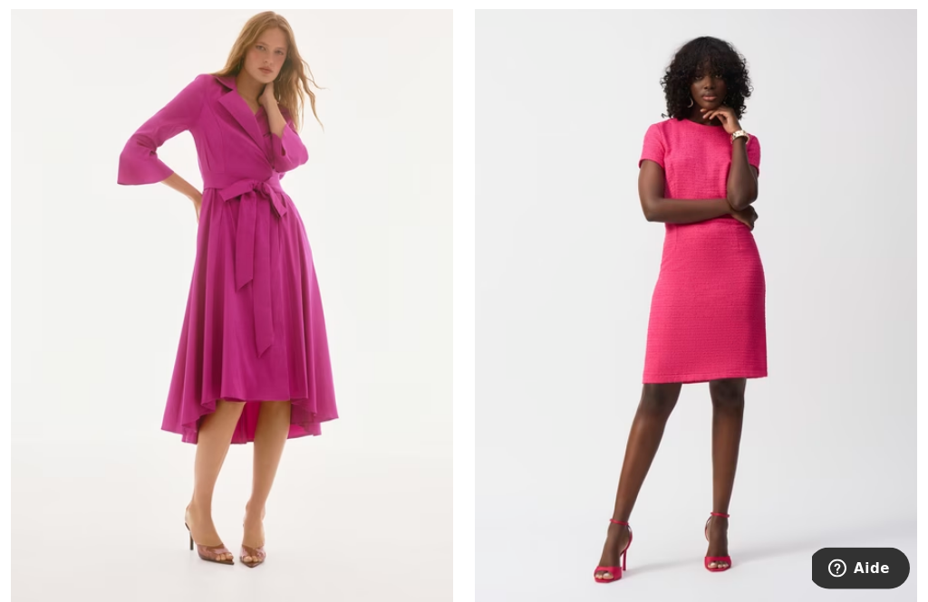
scroll to position [11275, 0]
